Goal: Task Accomplishment & Management: Manage account settings

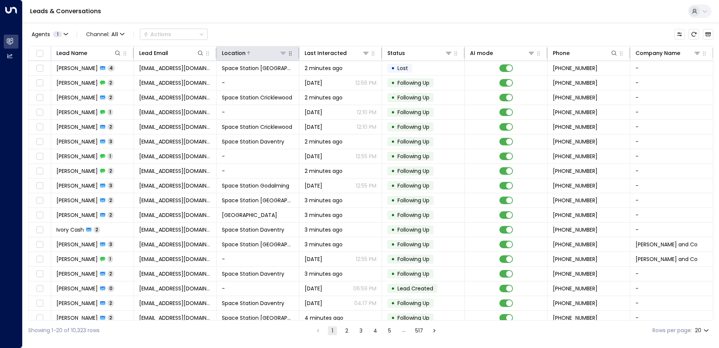
click at [284, 52] on icon at bounding box center [283, 53] width 5 height 3
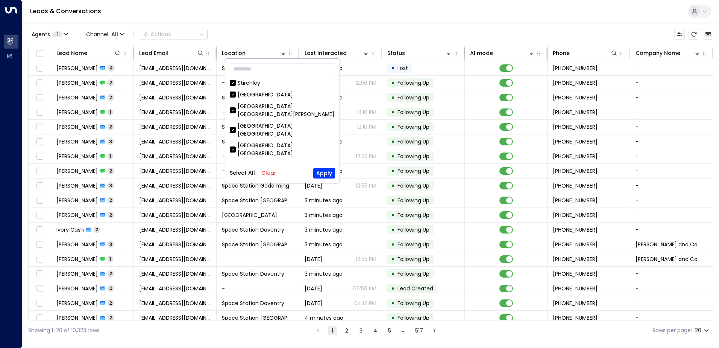
click at [270, 175] on button "Clear" at bounding box center [268, 173] width 15 height 6
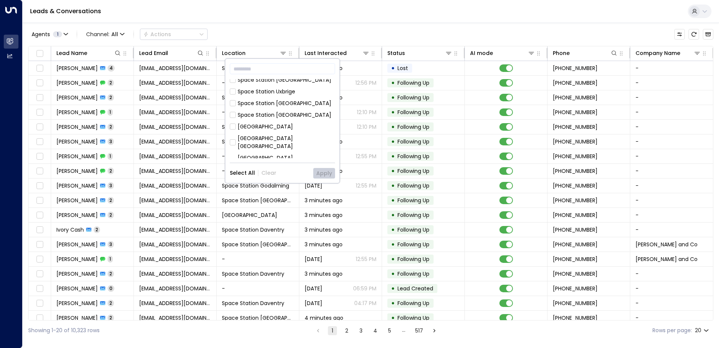
scroll to position [113, 0]
click at [278, 169] on div "Space Station [GEOGRAPHIC_DATA]" at bounding box center [285, 173] width 94 height 8
click at [327, 173] on button "Apply" at bounding box center [324, 173] width 22 height 11
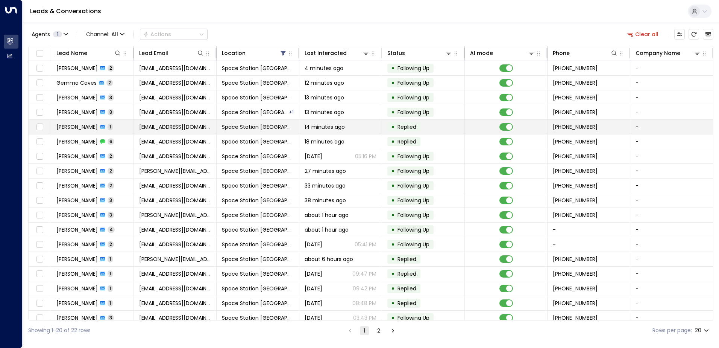
click at [84, 128] on span "[PERSON_NAME]" at bounding box center [76, 127] width 41 height 8
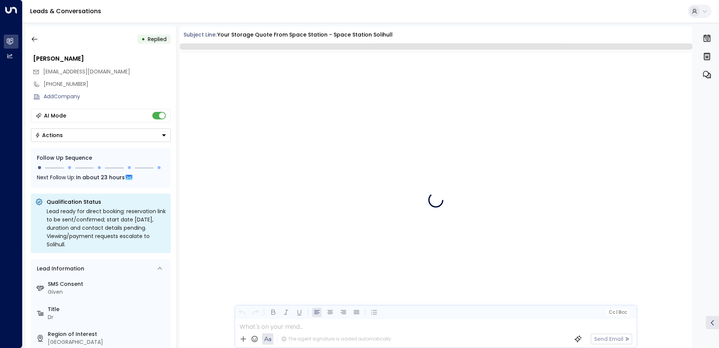
scroll to position [284, 0]
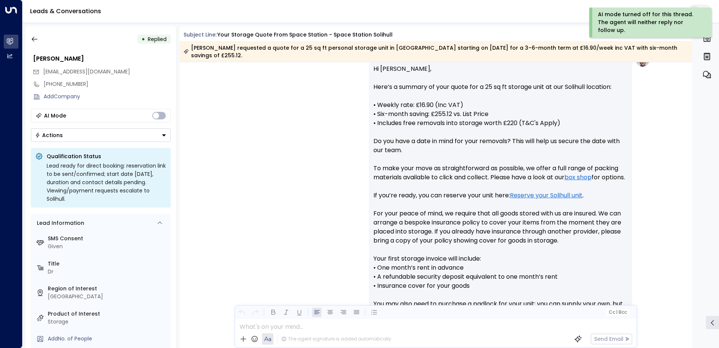
click at [147, 138] on button "Actions" at bounding box center [101, 135] width 140 height 14
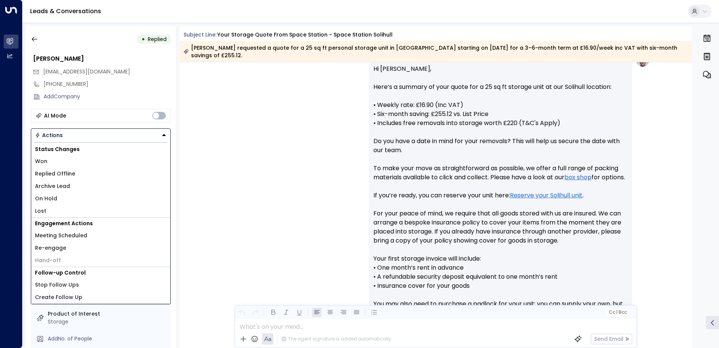
click at [82, 190] on li "Archive Lead" at bounding box center [100, 186] width 139 height 12
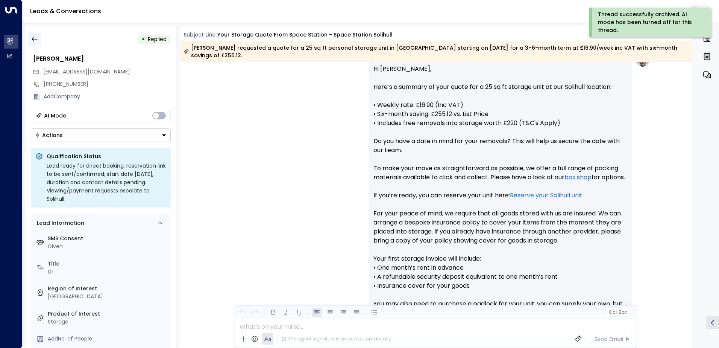
click at [36, 37] on icon "button" at bounding box center [35, 39] width 8 height 8
